Goal: Task Accomplishment & Management: Complete application form

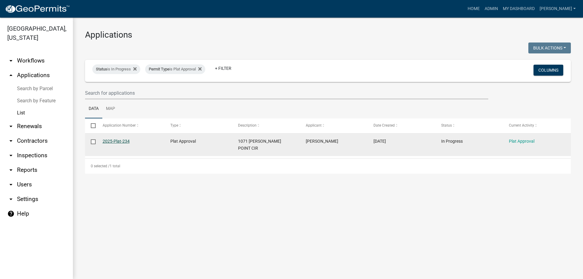
click at [119, 140] on link "2025-Plat-234" at bounding box center [116, 141] width 27 height 5
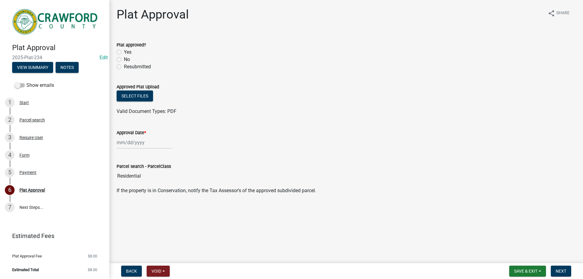
click at [124, 53] on label "Yes" at bounding box center [128, 52] width 8 height 7
click at [124, 53] on input "Yes" at bounding box center [126, 51] width 4 height 4
radio input "true"
click at [130, 97] on button "Select files" at bounding box center [135, 95] width 36 height 11
click at [26, 120] on div "Parcel search" at bounding box center [31, 120] width 25 height 4
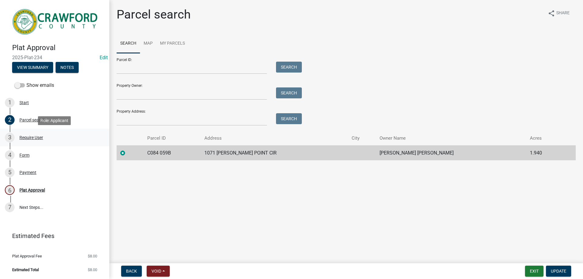
click at [20, 137] on div "Require User" at bounding box center [31, 137] width 24 height 4
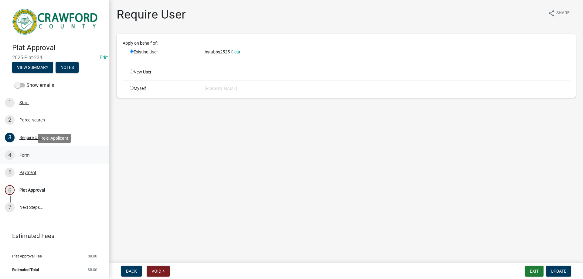
click at [25, 153] on div "Form" at bounding box center [24, 155] width 10 height 4
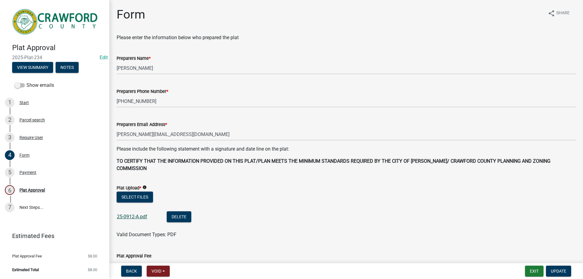
click at [128, 214] on link "25-0912-A.pdf" at bounding box center [132, 217] width 30 height 6
click at [27, 172] on div "Payment" at bounding box center [27, 172] width 17 height 4
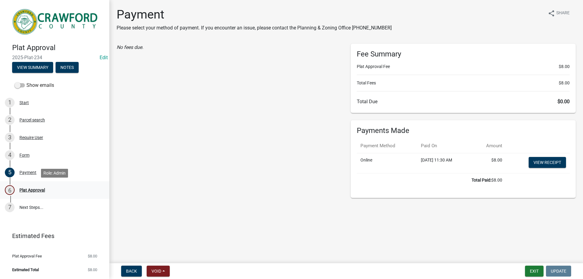
click at [30, 193] on div "6 Plat Approval" at bounding box center [52, 190] width 95 height 10
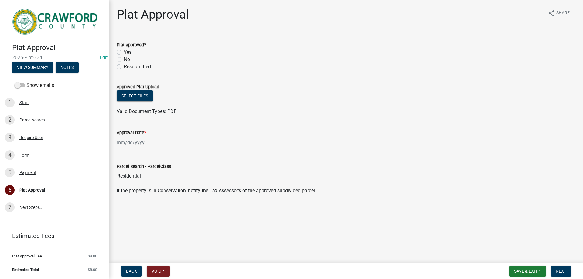
click at [124, 50] on label "Yes" at bounding box center [128, 52] width 8 height 7
click at [124, 50] on input "Yes" at bounding box center [126, 51] width 4 height 4
radio input "true"
click at [134, 99] on button "Select files" at bounding box center [135, 95] width 36 height 11
click at [144, 93] on button "Select files" at bounding box center [135, 95] width 36 height 11
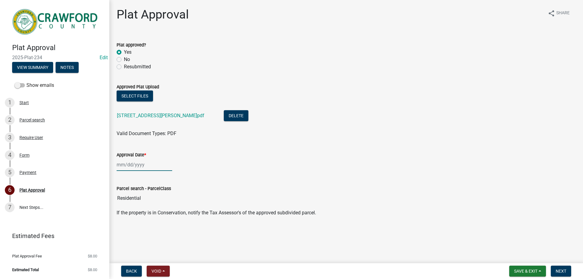
click at [125, 165] on div at bounding box center [145, 164] width 56 height 12
select select "9"
select select "2025"
click at [160, 217] on div "19" at bounding box center [162, 217] width 10 height 10
type input "09/19/2025"
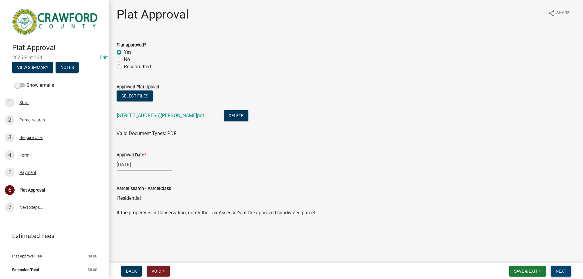
click at [562, 272] on span "Next" at bounding box center [560, 271] width 11 height 5
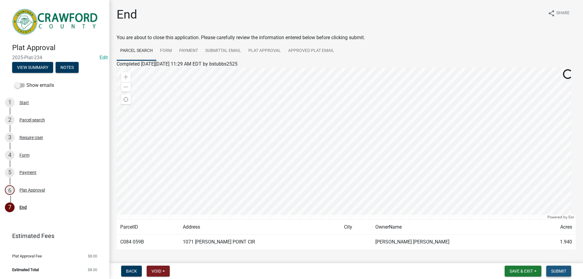
click at [562, 272] on span "Submit" at bounding box center [558, 271] width 15 height 5
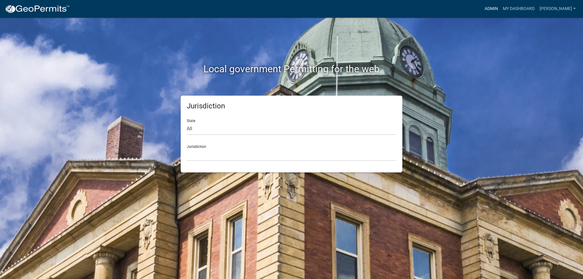
click at [495, 3] on link "Admin" at bounding box center [491, 9] width 18 height 12
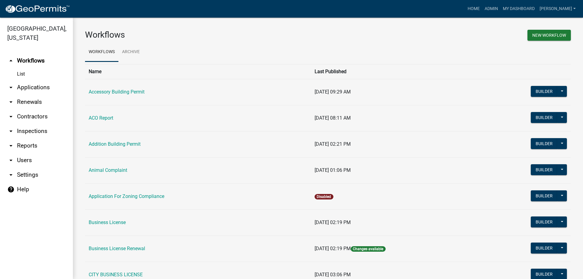
click at [26, 91] on link "arrow_drop_down Applications" at bounding box center [36, 87] width 73 height 15
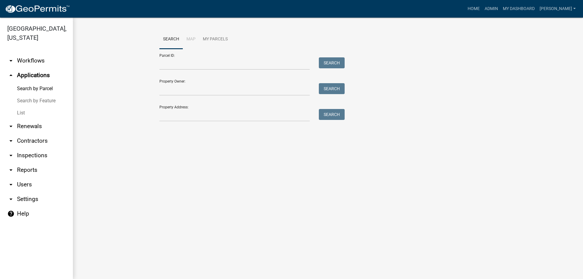
click at [19, 111] on link "List" at bounding box center [36, 113] width 73 height 12
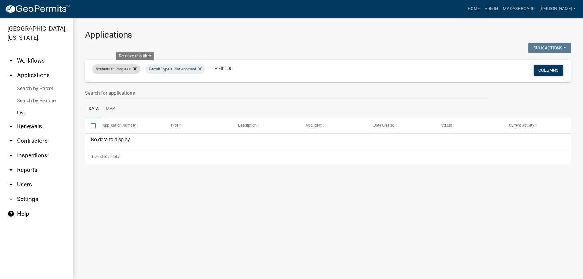
click at [136, 70] on icon at bounding box center [134, 68] width 3 height 5
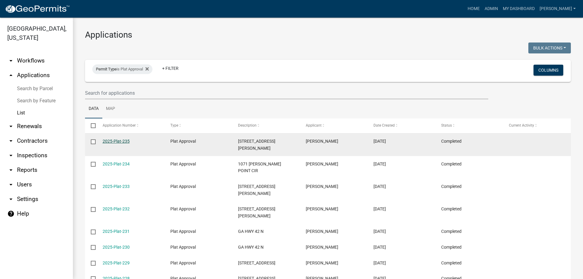
click at [117, 144] on link "2025-Plat-235" at bounding box center [116, 141] width 27 height 5
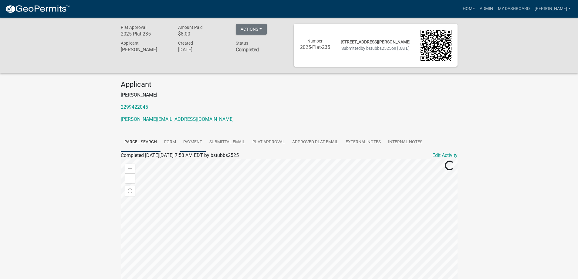
click at [186, 144] on link "Payment" at bounding box center [193, 142] width 26 height 19
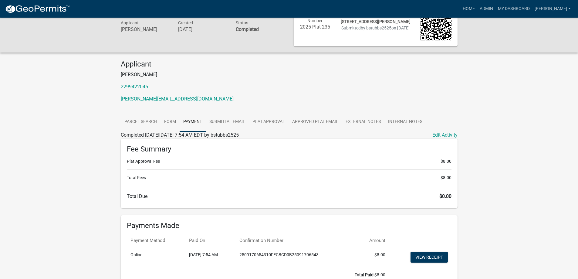
scroll to position [59, 0]
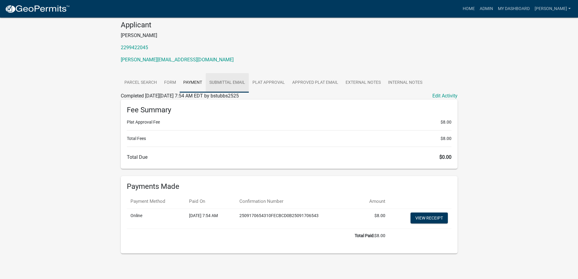
click at [224, 81] on link "Submittal Email" at bounding box center [227, 82] width 43 height 19
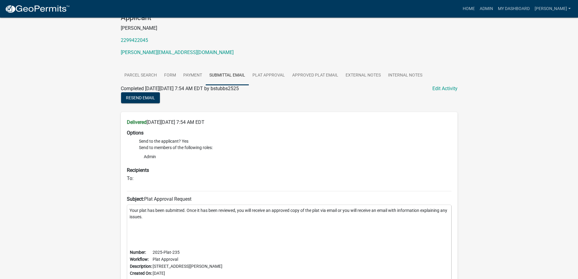
scroll to position [28, 0]
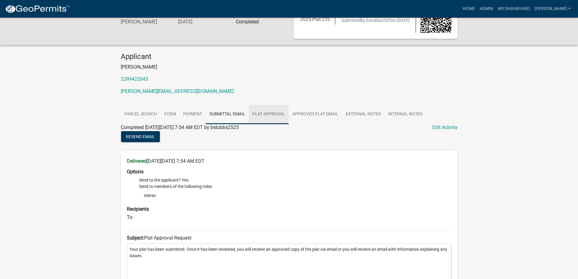
click at [267, 114] on link "Plat Approval" at bounding box center [269, 114] width 40 height 19
